Goal: Task Accomplishment & Management: Manage account settings

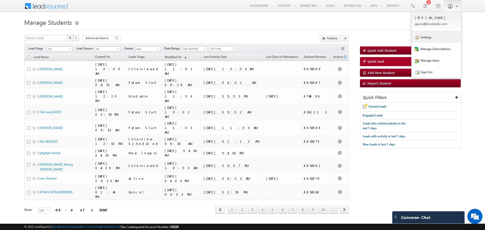
click at [423, 38] on link "Settings" at bounding box center [435, 37] width 49 height 12
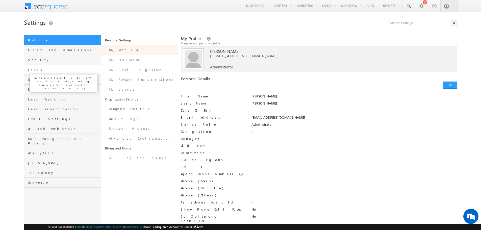
click at [42, 67] on span "Leads" at bounding box center [63, 69] width 71 height 5
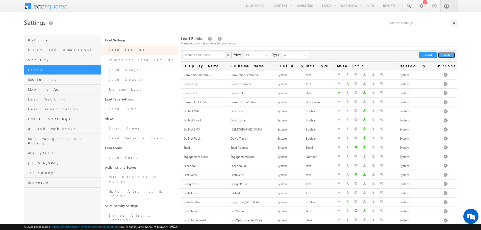
click at [454, 56] on button "Create" at bounding box center [446, 55] width 17 height 6
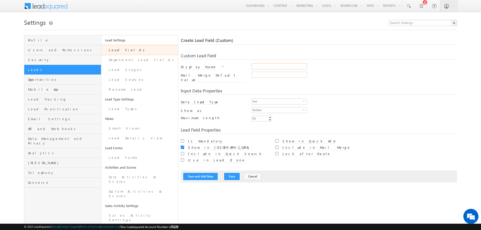
click at [272, 67] on input "Display Name" at bounding box center [279, 66] width 56 height 6
paste input "isMilitary__c"
type input "isMilitary__c"
click at [338, 85] on div "Input Data Properties Data Input Type Text select 0 Number Type Integer select …" at bounding box center [319, 103] width 276 height 39
click at [209, 173] on button "Save and Add New" at bounding box center [200, 176] width 34 height 7
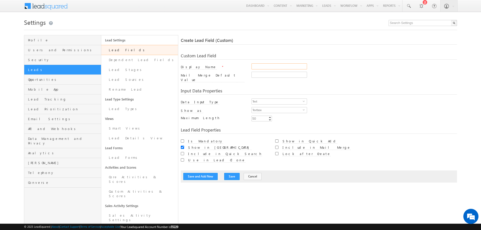
click at [264, 65] on input "Display Name" at bounding box center [279, 66] width 56 height 6
paste input "militaryReleaseDate__c"
type input "militaryReleaseDate__c"
click at [402, 84] on div "Input Data Properties Data Input Type Text select 0 Number Type Integer select …" at bounding box center [319, 103] width 276 height 39
click at [231, 174] on button "Save" at bounding box center [231, 176] width 15 height 7
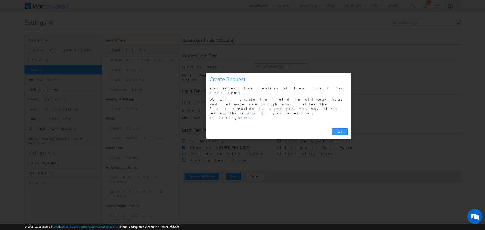
click at [340, 128] on link "OK" at bounding box center [339, 131] width 15 height 7
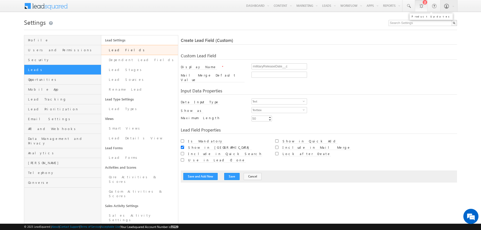
click at [420, 6] on div at bounding box center [421, 5] width 5 height 5
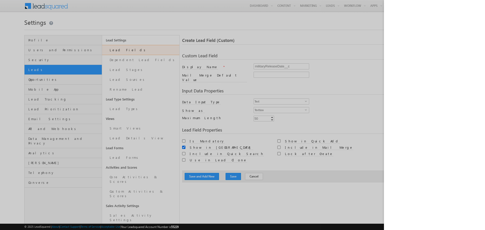
click at [109, 19] on div at bounding box center [242, 115] width 485 height 230
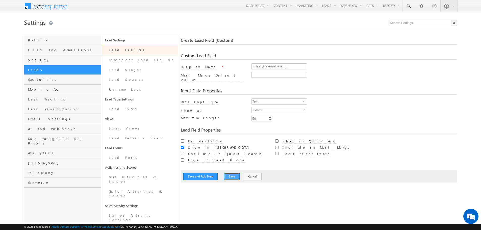
click at [231, 173] on button "Save" at bounding box center [231, 176] width 15 height 7
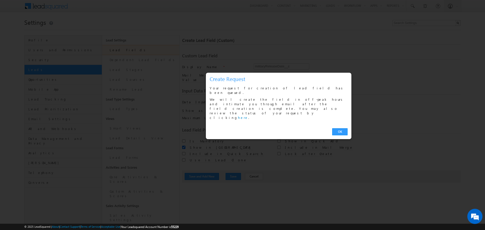
click at [341, 128] on link "OK" at bounding box center [339, 131] width 15 height 7
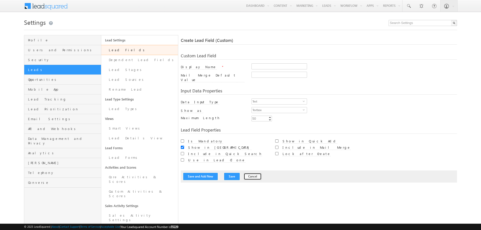
click at [249, 174] on button "Cancel" at bounding box center [253, 176] width 18 height 7
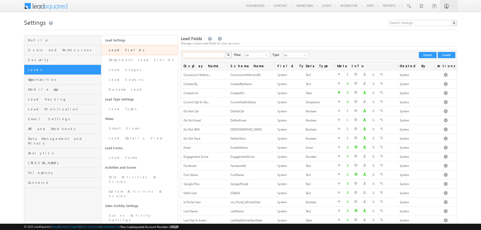
click at [210, 52] on input "text" at bounding box center [204, 55] width 43 height 6
type input "military"
click at [225, 52] on button "button" at bounding box center [228, 55] width 7 height 6
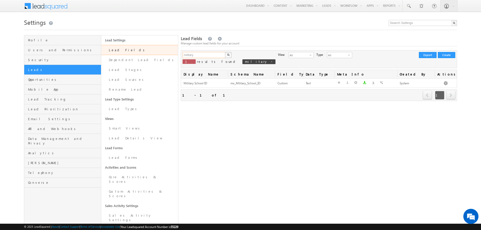
click at [210, 54] on input "military" at bounding box center [204, 55] width 43 height 6
click at [229, 54] on img "button" at bounding box center [228, 55] width 3 height 3
click at [270, 63] on link at bounding box center [271, 61] width 3 height 4
type input "Search Lead Fields"
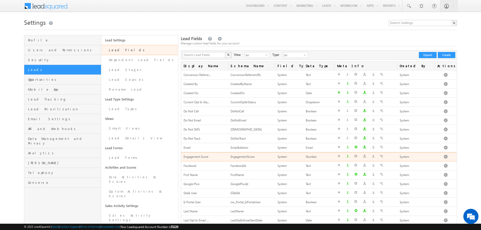
click at [225, 157] on div "Engagement Score" at bounding box center [205, 156] width 42 height 5
